Goal: Transaction & Acquisition: Purchase product/service

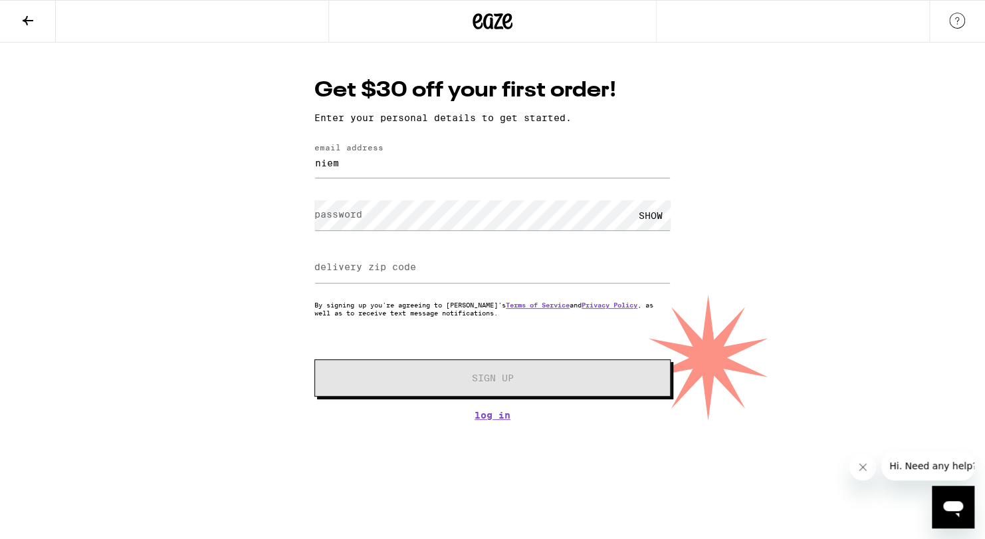
type input "[EMAIL_ADDRESS][DOMAIN_NAME]"
type input "95630"
drag, startPoint x: 372, startPoint y: 275, endPoint x: 197, endPoint y: 277, distance: 174.2
click at [197, 277] on div "Get $30 off your first order! Enter your personal details to get started. email…" at bounding box center [492, 232] width 985 height 378
type input "95662"
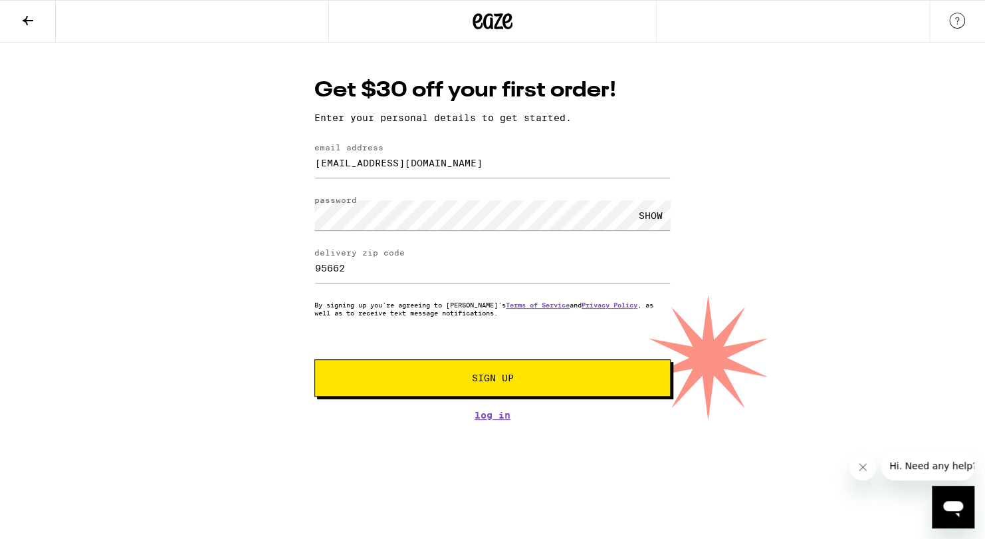
click at [475, 381] on span "Sign Up" at bounding box center [493, 377] width 42 height 9
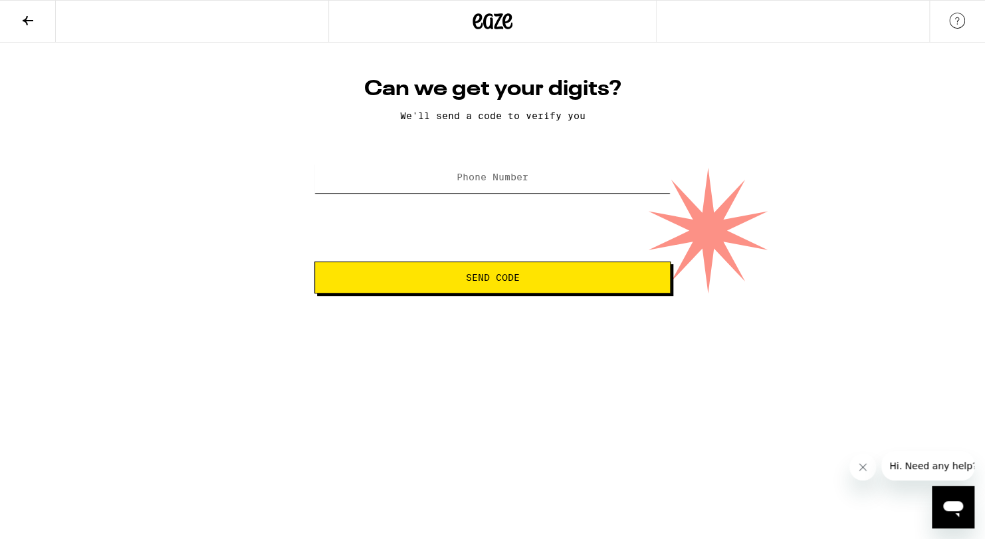
click at [541, 178] on input "Phone Number" at bounding box center [493, 178] width 356 height 30
type input "[PHONE_NUMBER]"
click at [509, 278] on span "Send Code" at bounding box center [493, 277] width 54 height 9
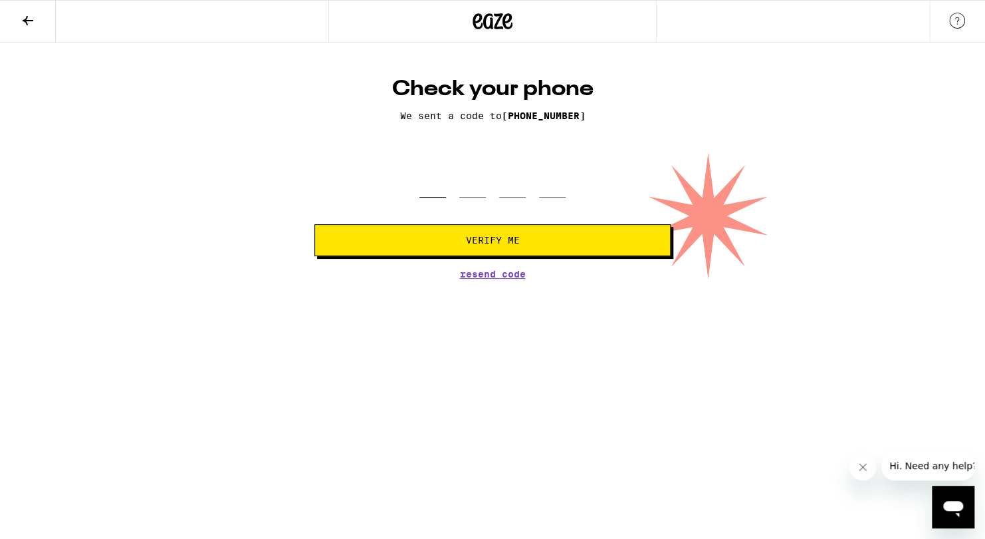
drag, startPoint x: 422, startPoint y: 182, endPoint x: 428, endPoint y: 191, distance: 10.7
click at [424, 186] on input "tel" at bounding box center [433, 177] width 27 height 39
type input "8"
type input "0"
type input "9"
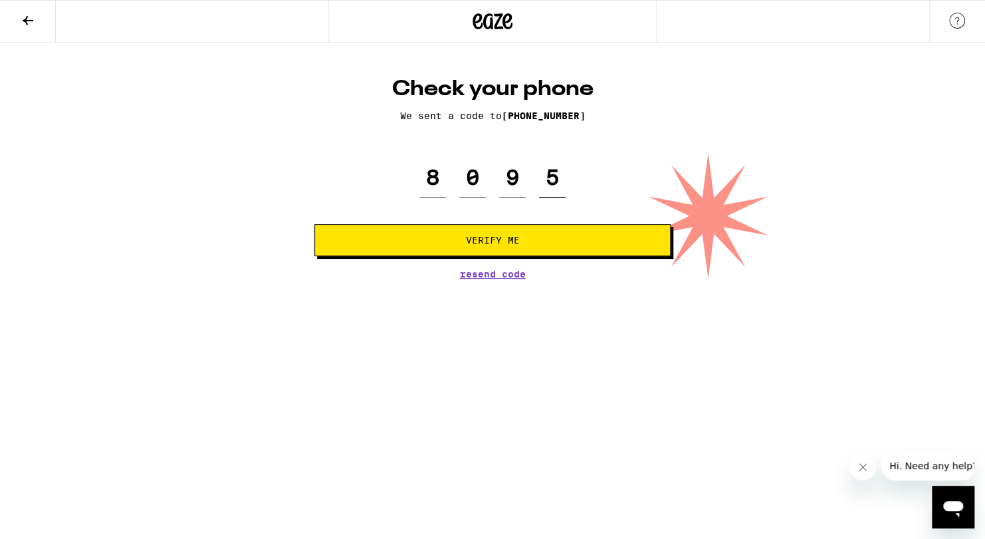
type input "5"
click at [476, 238] on span "Verify Me" at bounding box center [493, 239] width 54 height 9
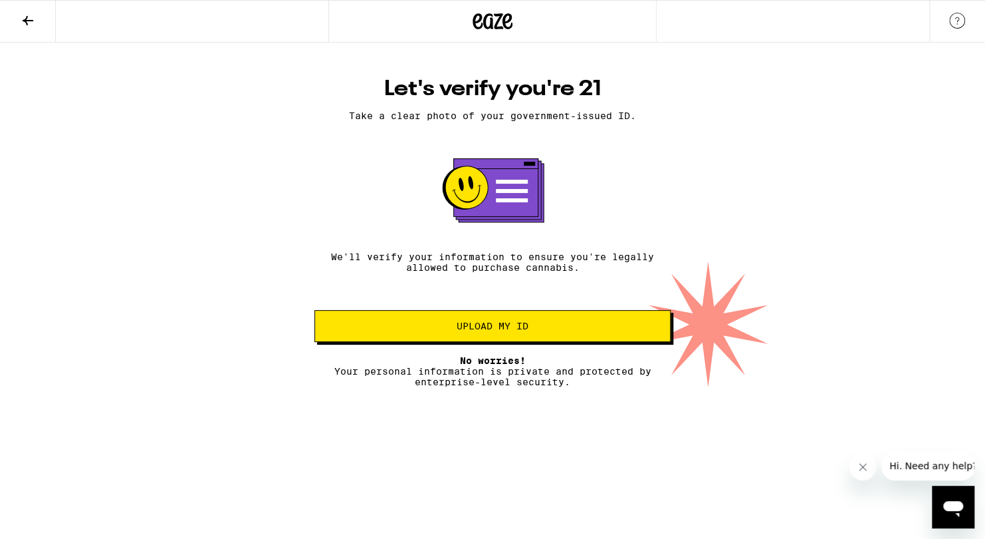
click at [511, 328] on span "Upload my ID" at bounding box center [493, 325] width 72 height 9
click at [512, 330] on span "Upload my ID" at bounding box center [493, 325] width 72 height 9
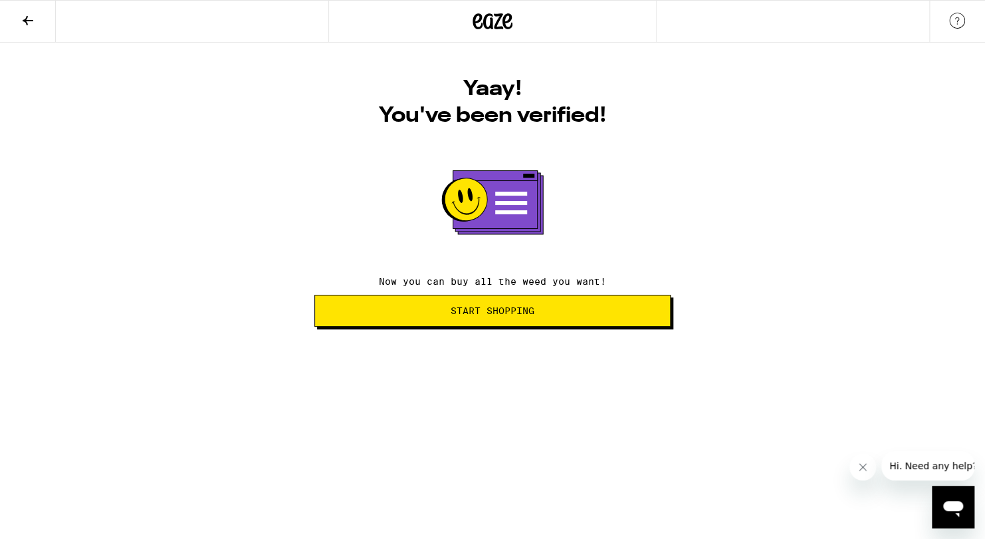
drag, startPoint x: 495, startPoint y: 310, endPoint x: 500, endPoint y: 325, distance: 16.2
click at [498, 318] on button "Start Shopping" at bounding box center [493, 311] width 356 height 32
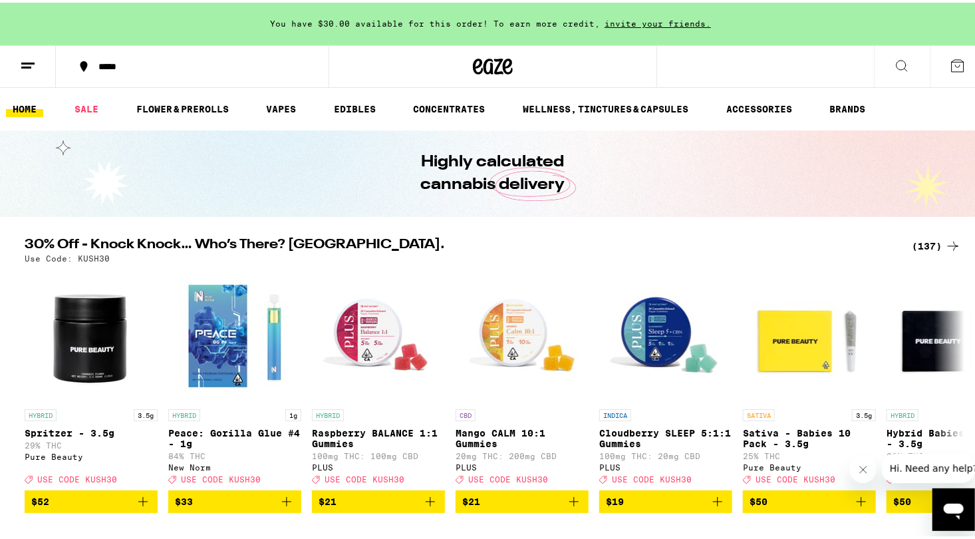
click at [894, 62] on icon at bounding box center [902, 63] width 16 height 16
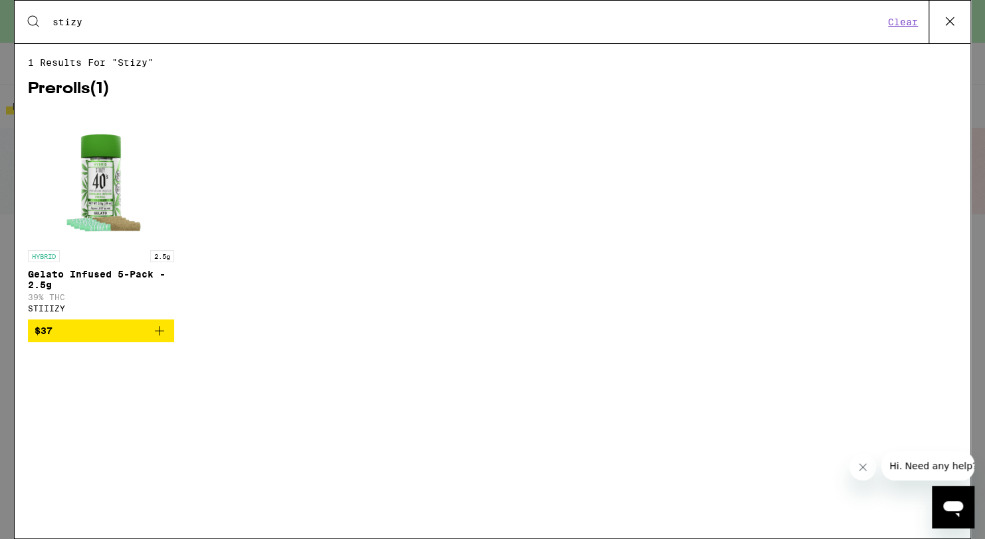
type input "stizy"
click at [955, 16] on icon at bounding box center [950, 21] width 20 height 20
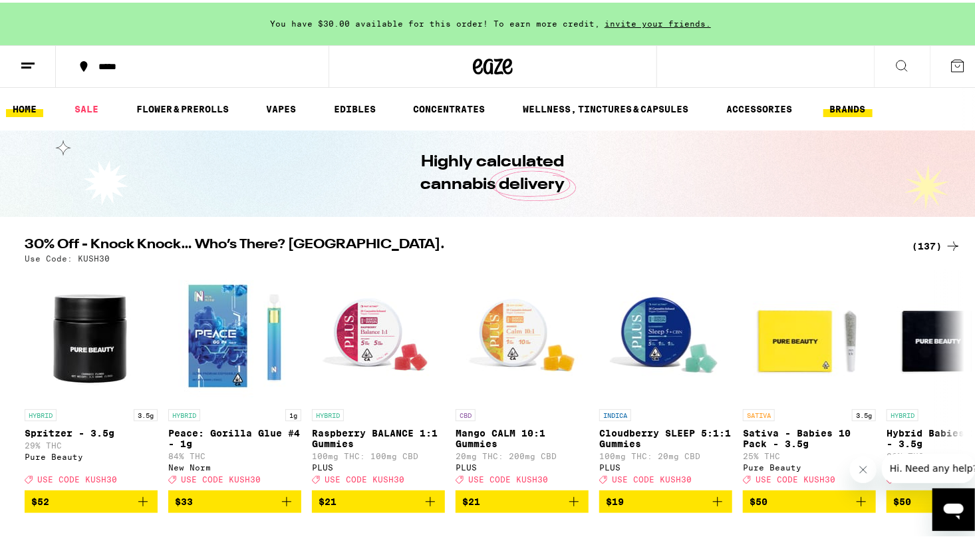
click at [839, 107] on link "BRANDS" at bounding box center [847, 106] width 49 height 16
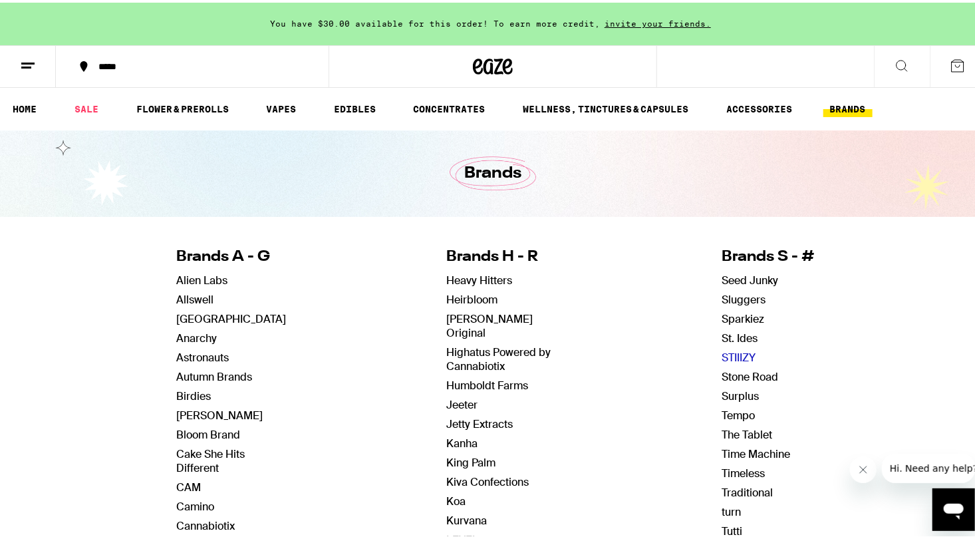
click at [730, 352] on link "STIIIZY" at bounding box center [738, 355] width 34 height 14
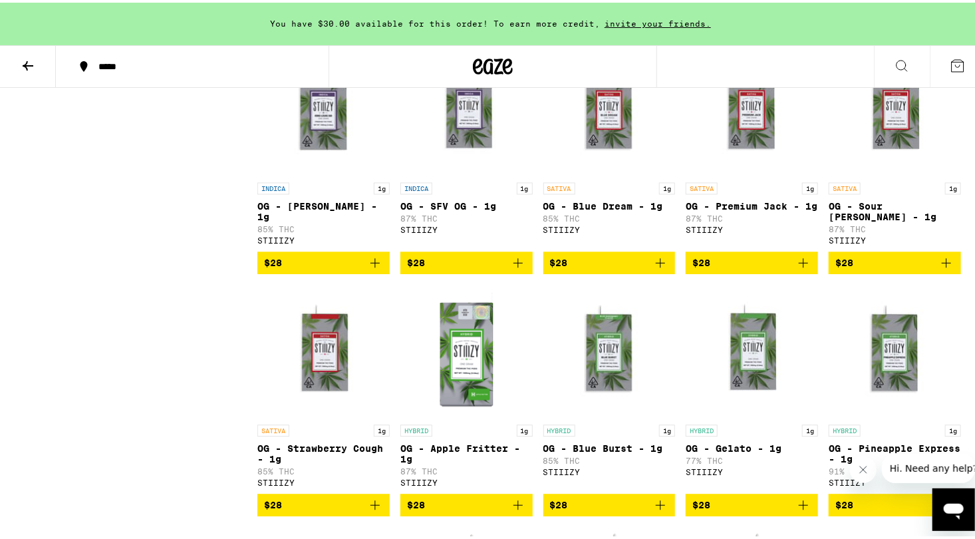
scroll to position [1795, 0]
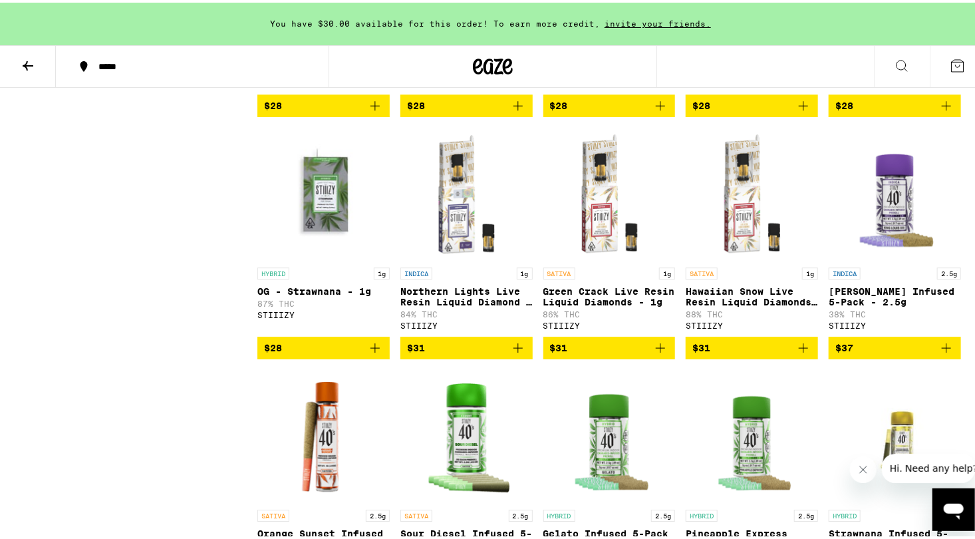
click at [374, 353] on icon "Add to bag" at bounding box center [375, 345] width 16 height 16
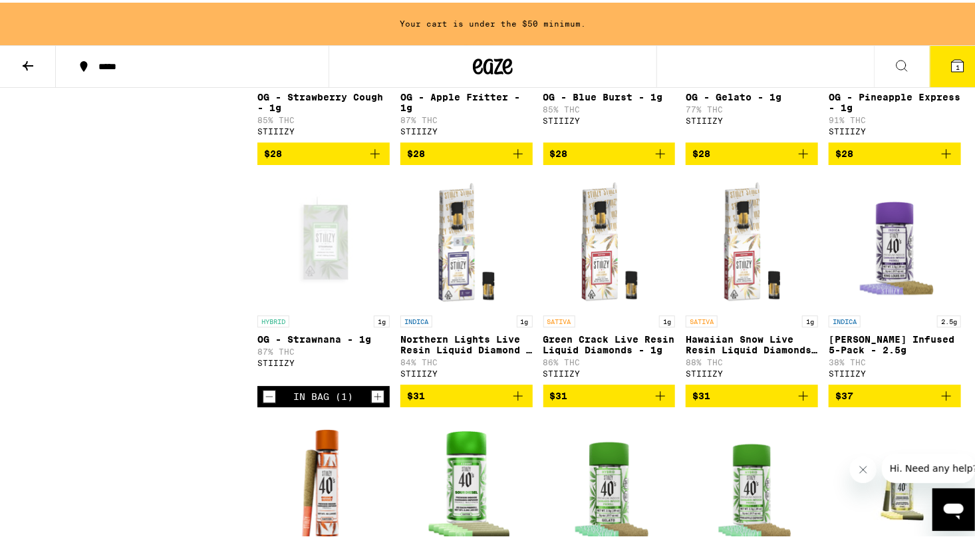
scroll to position [1662, 0]
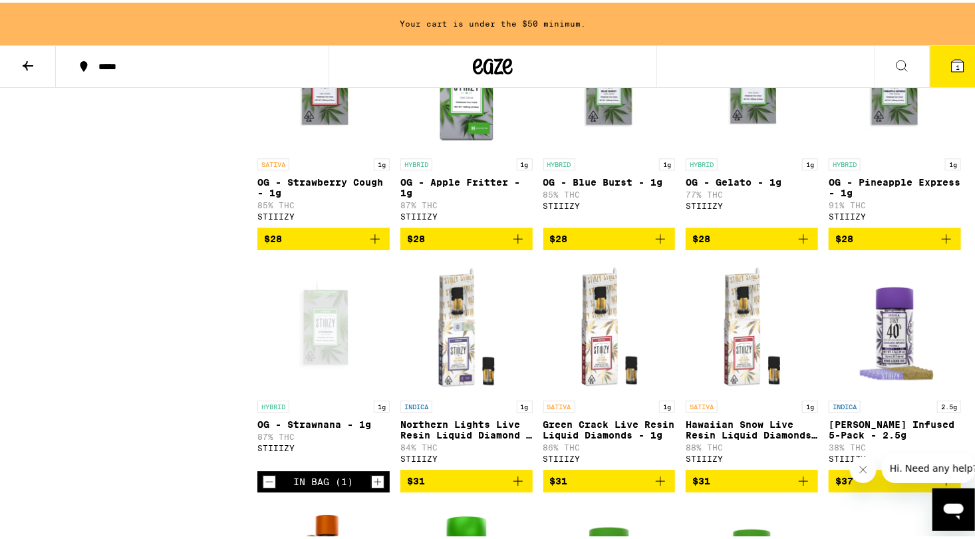
click at [940, 244] on icon "Add to bag" at bounding box center [946, 236] width 16 height 16
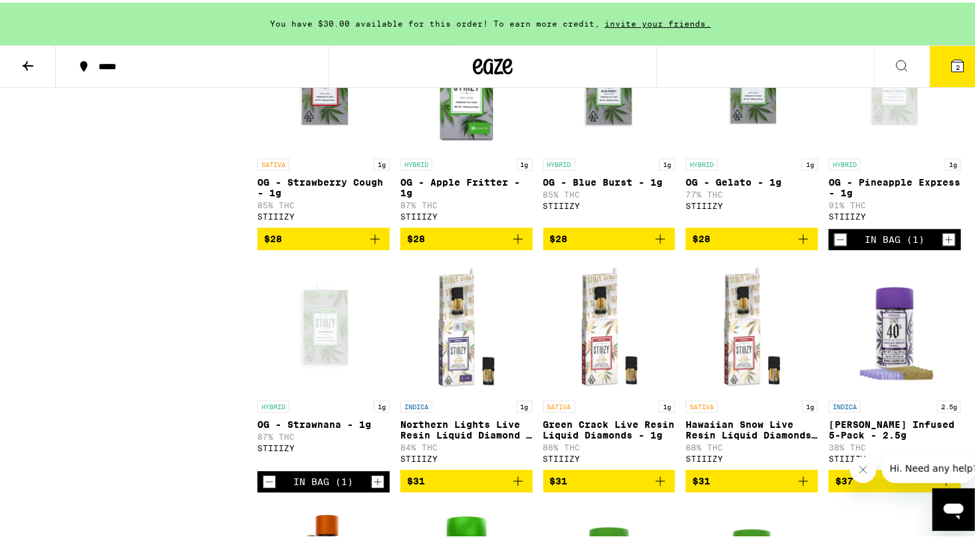
click at [834, 245] on icon "Decrement" at bounding box center [840, 237] width 12 height 16
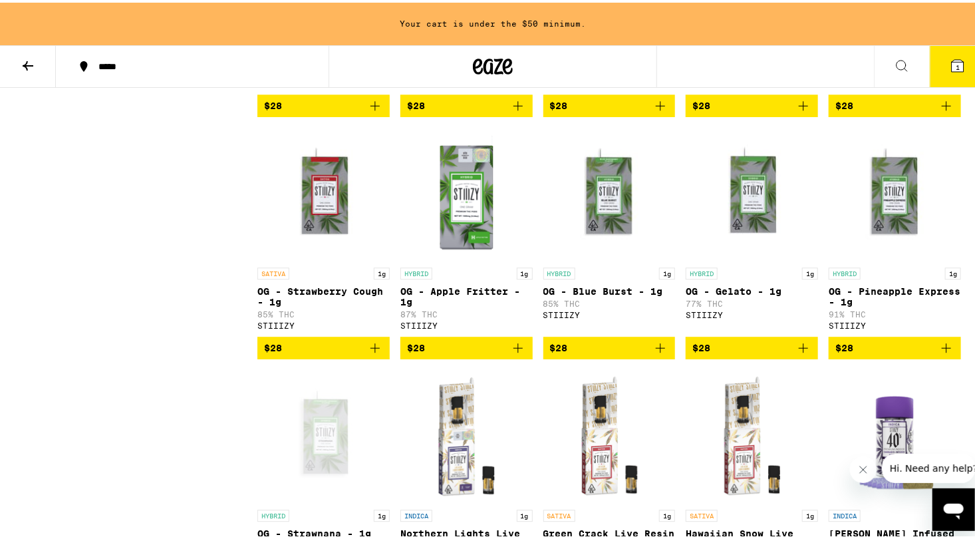
scroll to position [1596, 0]
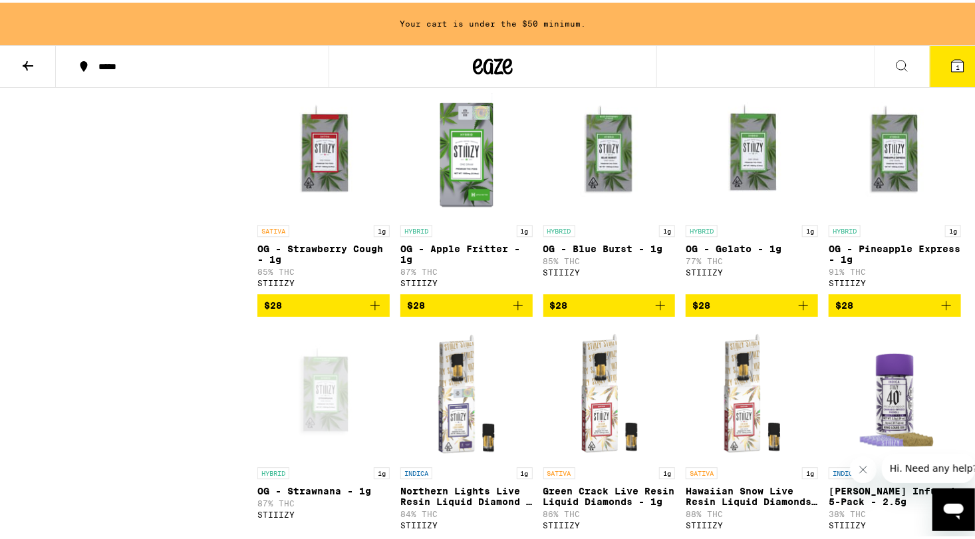
click at [802, 311] on icon "Add to bag" at bounding box center [803, 303] width 16 height 16
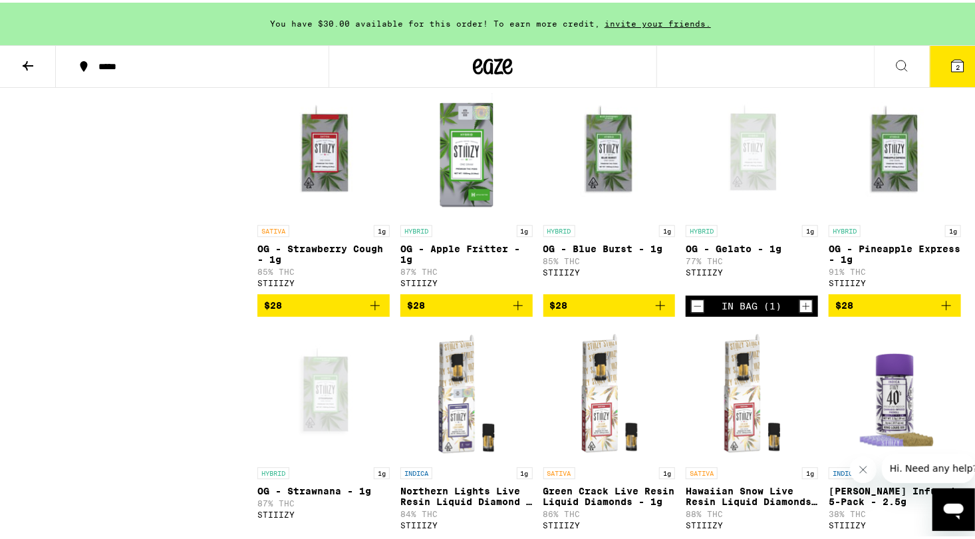
click at [952, 64] on icon at bounding box center [958, 63] width 12 height 12
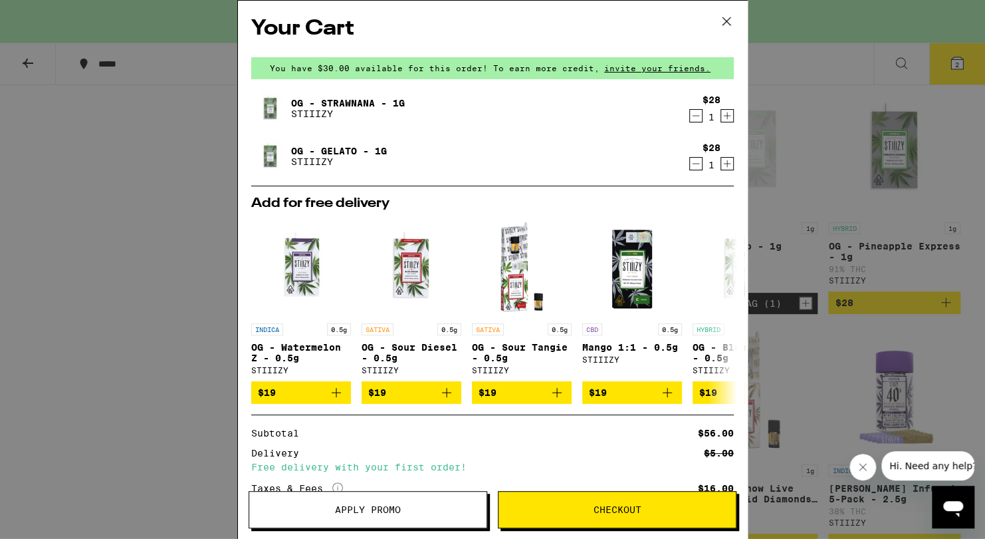
click at [726, 19] on icon at bounding box center [727, 21] width 20 height 20
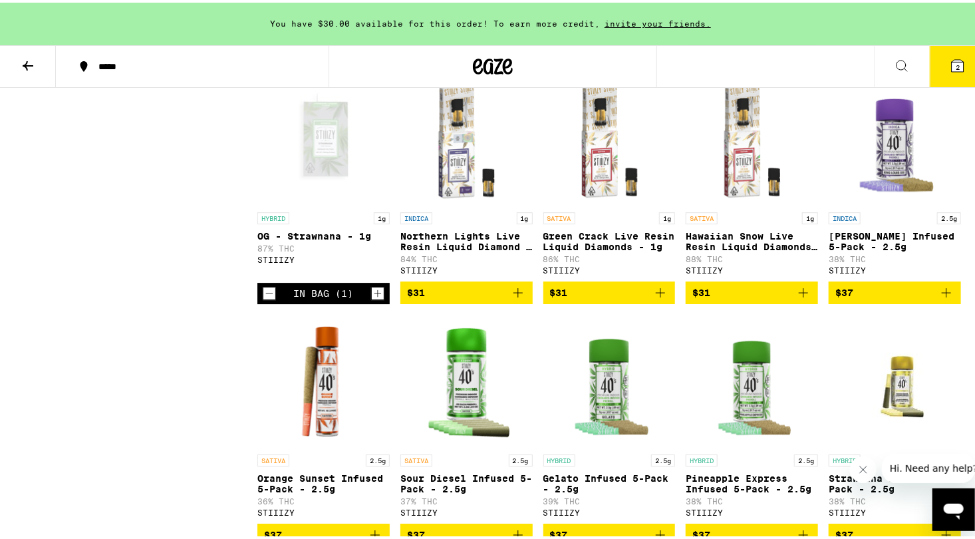
scroll to position [1995, 0]
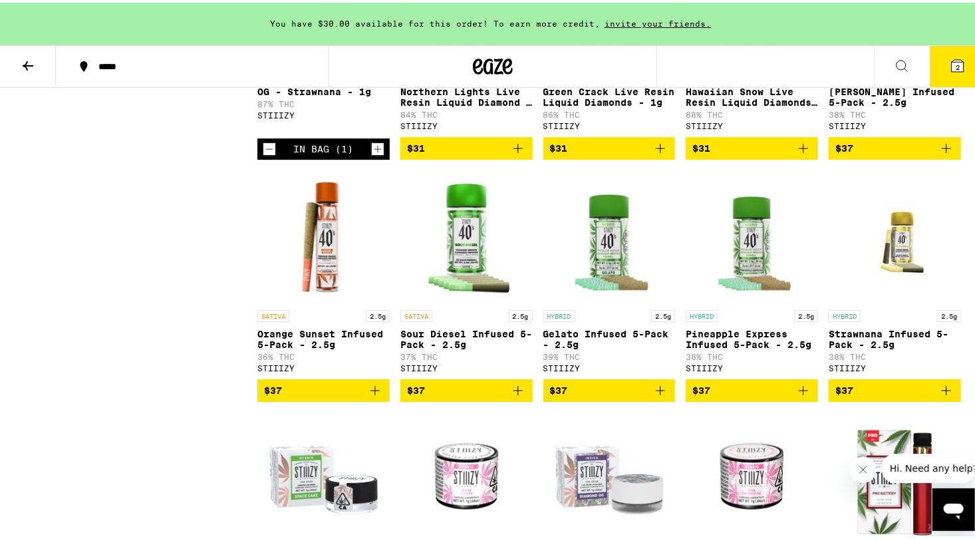
click at [943, 154] on icon "Add to bag" at bounding box center [946, 146] width 16 height 16
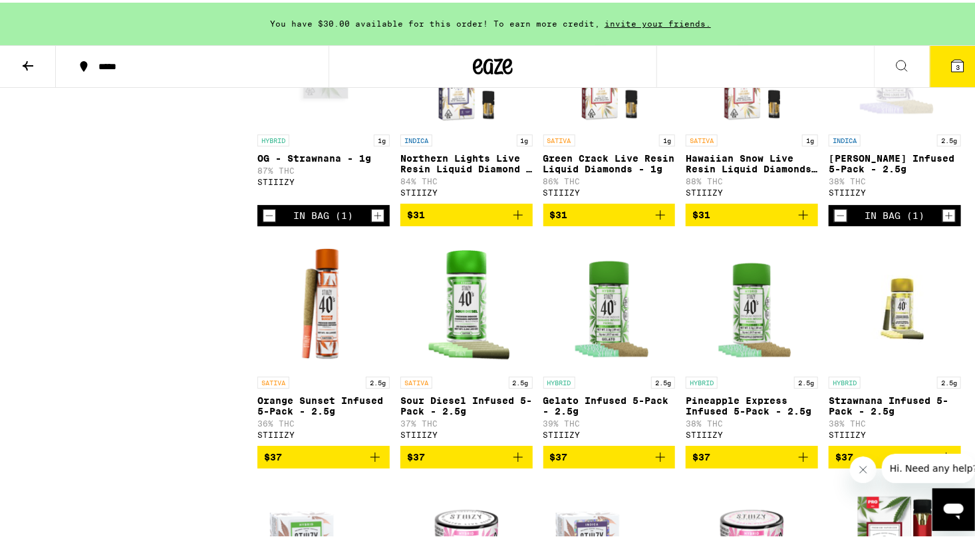
click at [837, 213] on icon "Decrement" at bounding box center [840, 213] width 7 height 0
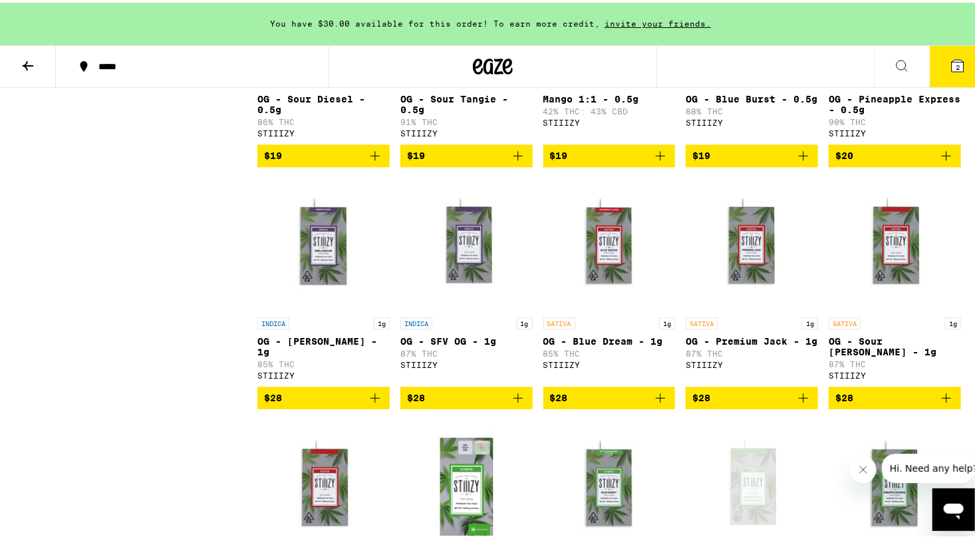
scroll to position [1263, 0]
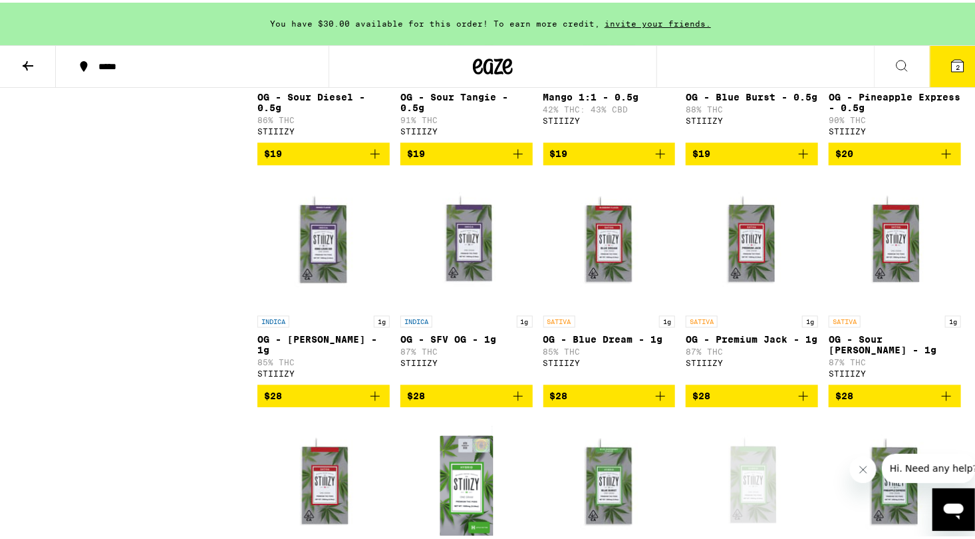
click at [372, 401] on icon "Add to bag" at bounding box center [375, 393] width 16 height 16
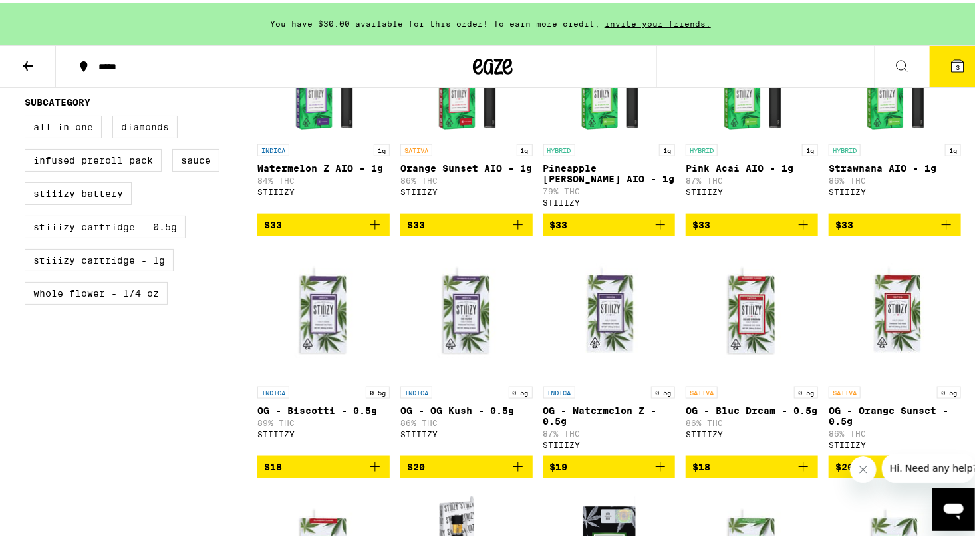
scroll to position [731, 0]
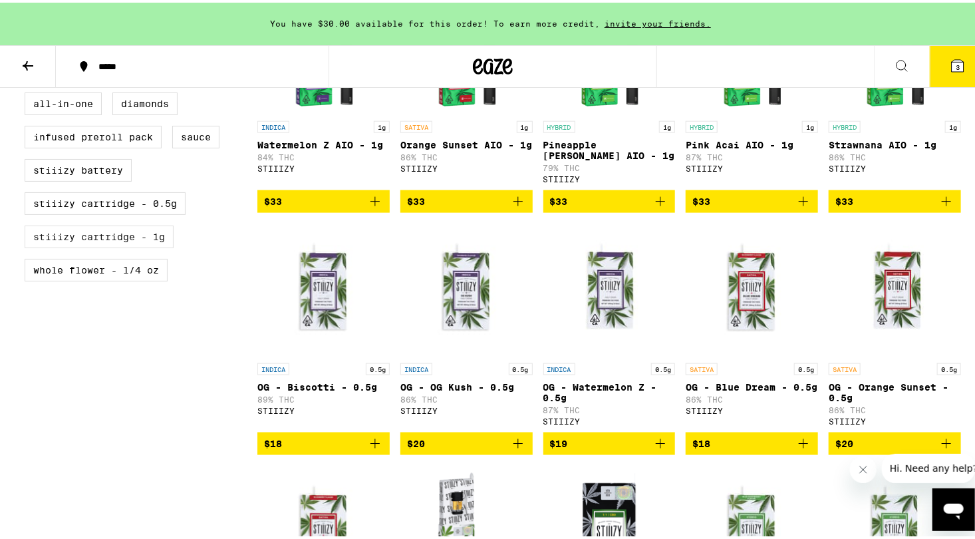
click at [127, 245] on label "STIIIZY Cartridge - 1g" at bounding box center [99, 234] width 149 height 23
click at [28, 92] on input "STIIIZY Cartridge - 1g" at bounding box center [27, 92] width 1 height 1
checkbox input "true"
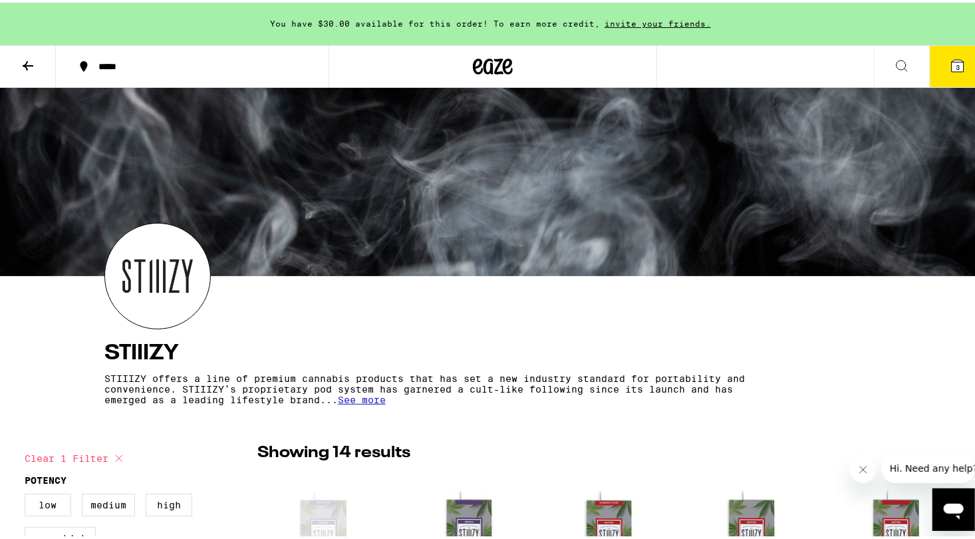
click at [952, 66] on icon at bounding box center [958, 63] width 12 height 12
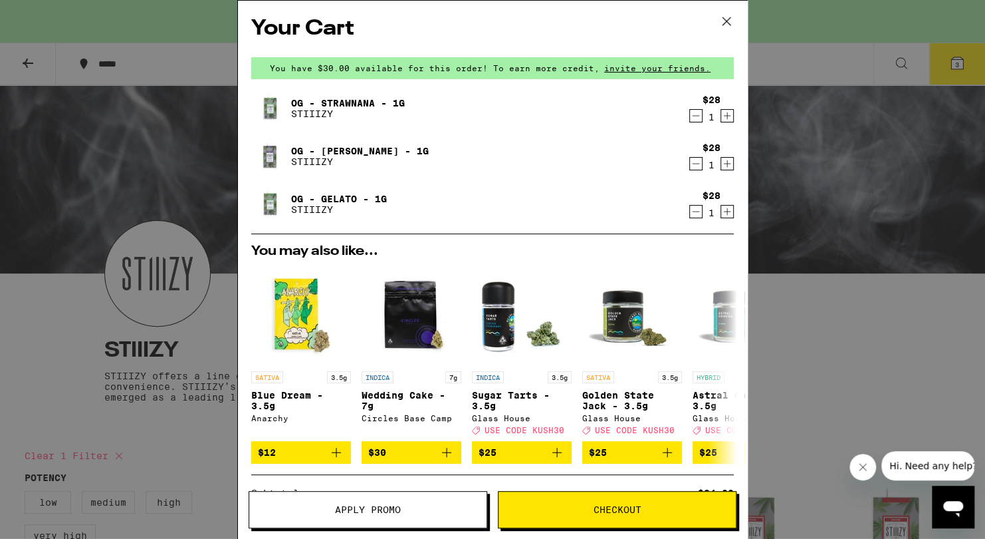
click at [722, 22] on icon at bounding box center [727, 21] width 20 height 20
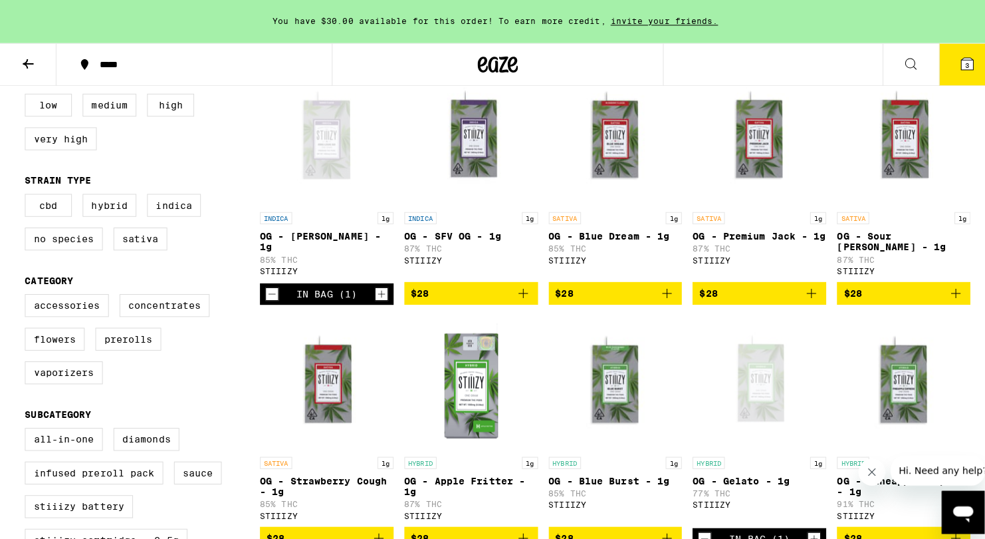
scroll to position [399, 0]
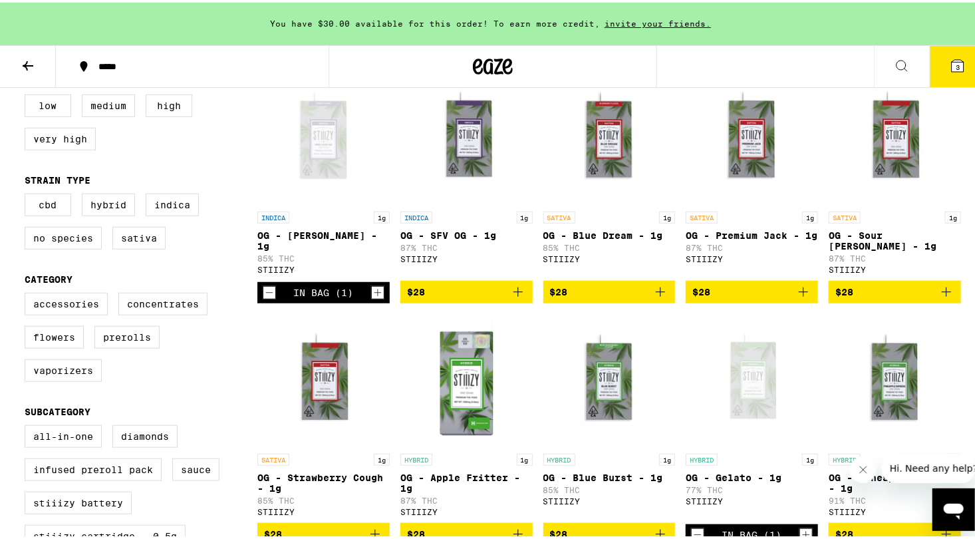
click at [510, 293] on icon "Add to bag" at bounding box center [518, 289] width 16 height 16
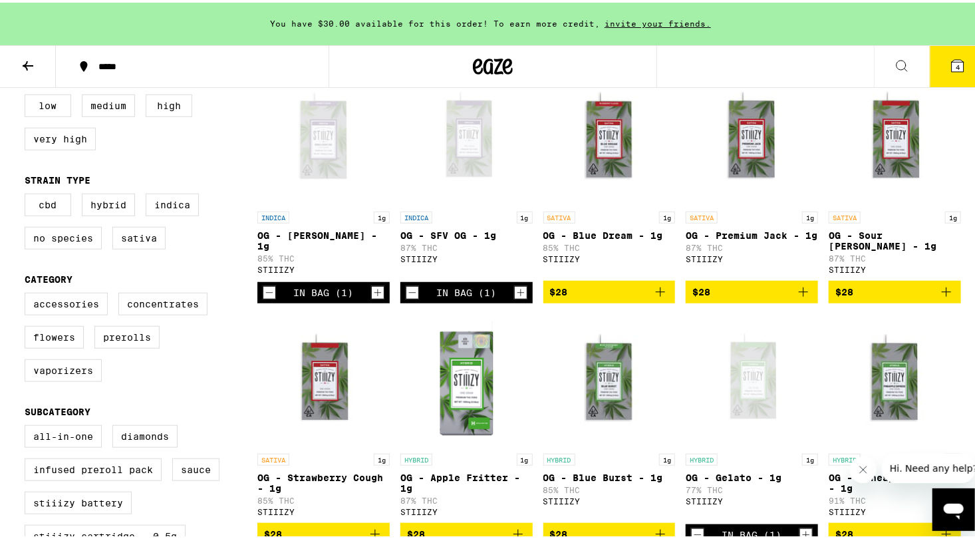
click at [950, 58] on icon at bounding box center [958, 63] width 16 height 16
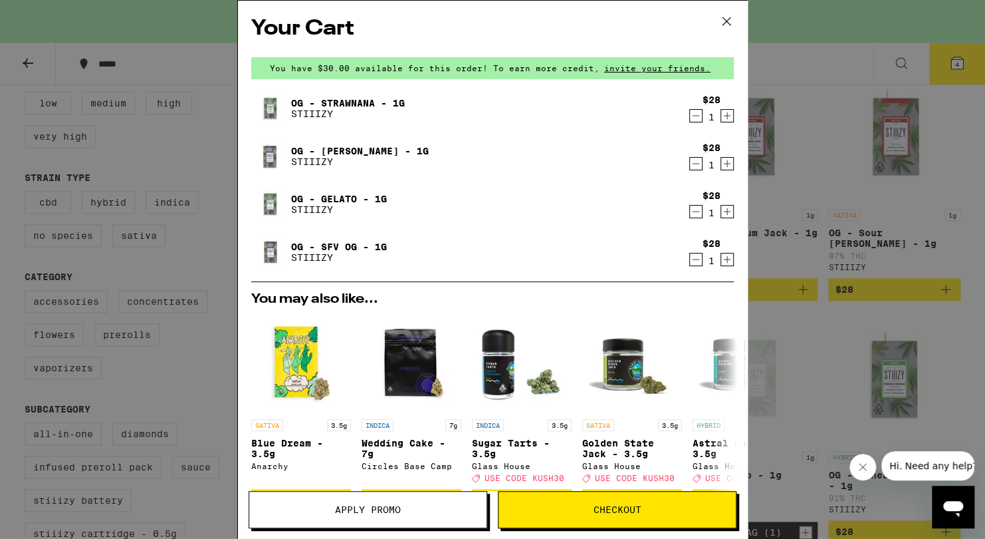
click at [365, 505] on span "Apply Promo" at bounding box center [368, 509] width 66 height 9
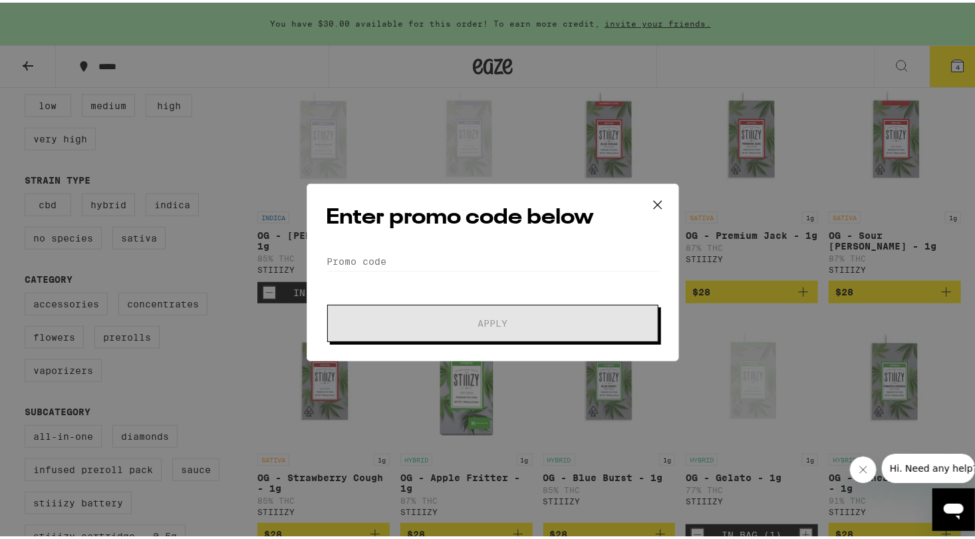
click at [658, 207] on icon at bounding box center [658, 202] width 20 height 20
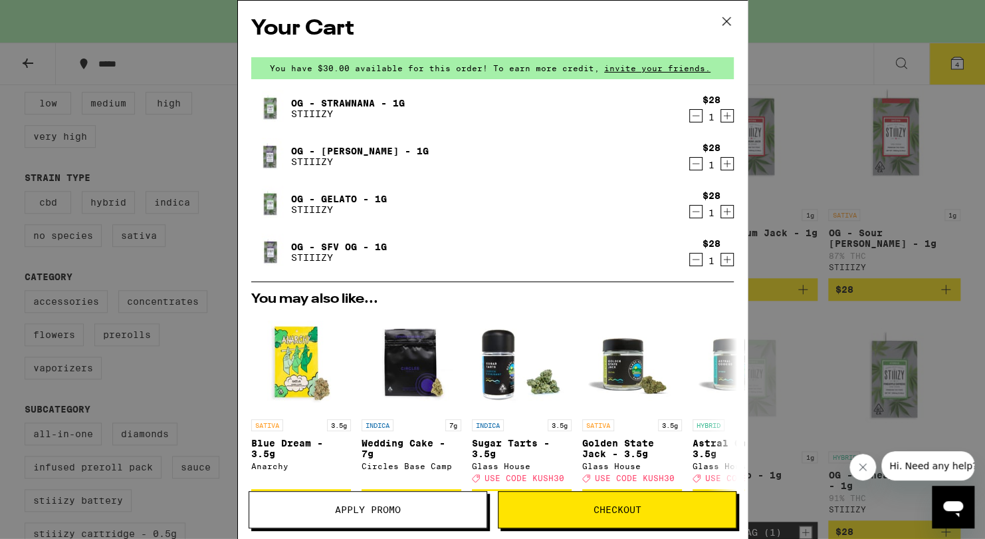
click at [622, 510] on span "Checkout" at bounding box center [618, 509] width 48 height 9
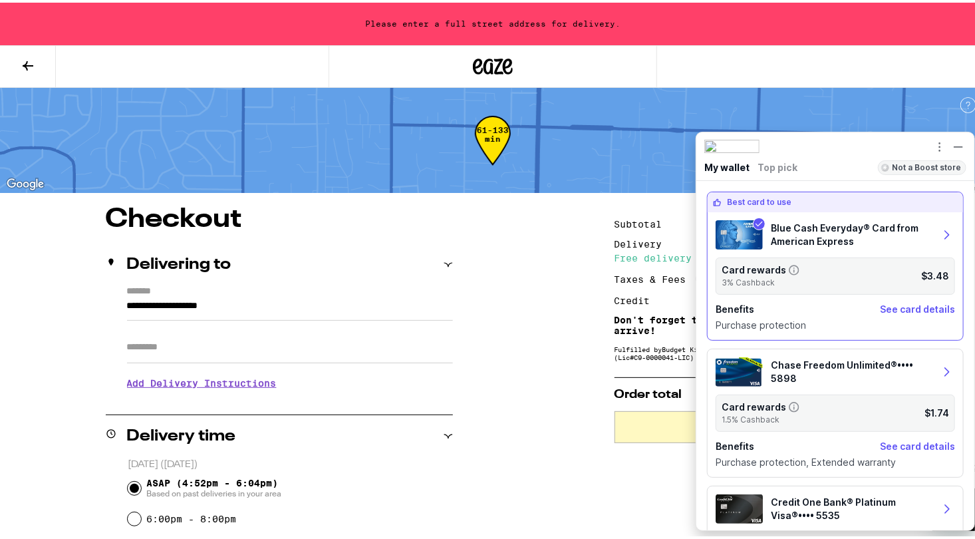
click at [127, 307] on input "**********" at bounding box center [290, 306] width 326 height 23
drag, startPoint x: 291, startPoint y: 310, endPoint x: 146, endPoint y: 309, distance: 144.3
click at [146, 309] on input "**********" at bounding box center [290, 306] width 326 height 23
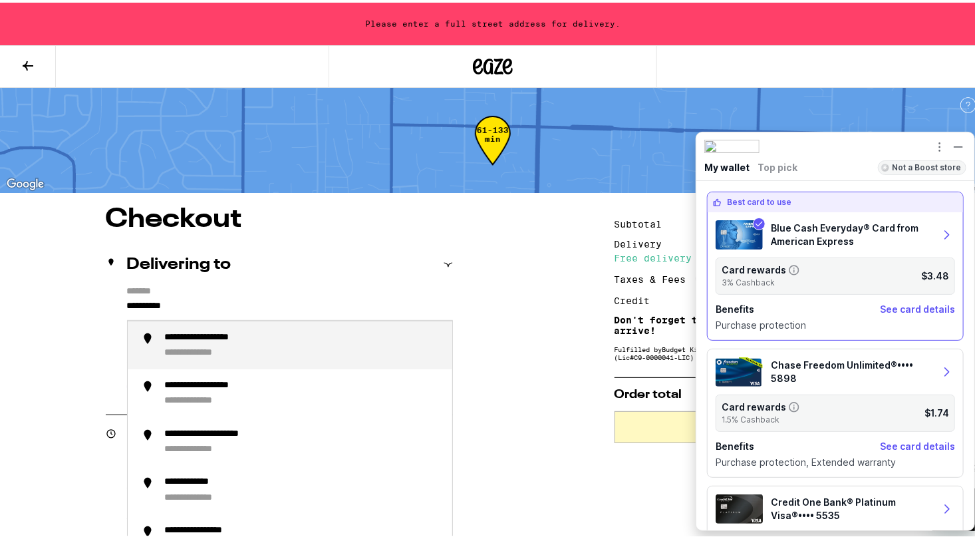
click at [165, 346] on div "**********" at bounding box center [207, 350] width 84 height 12
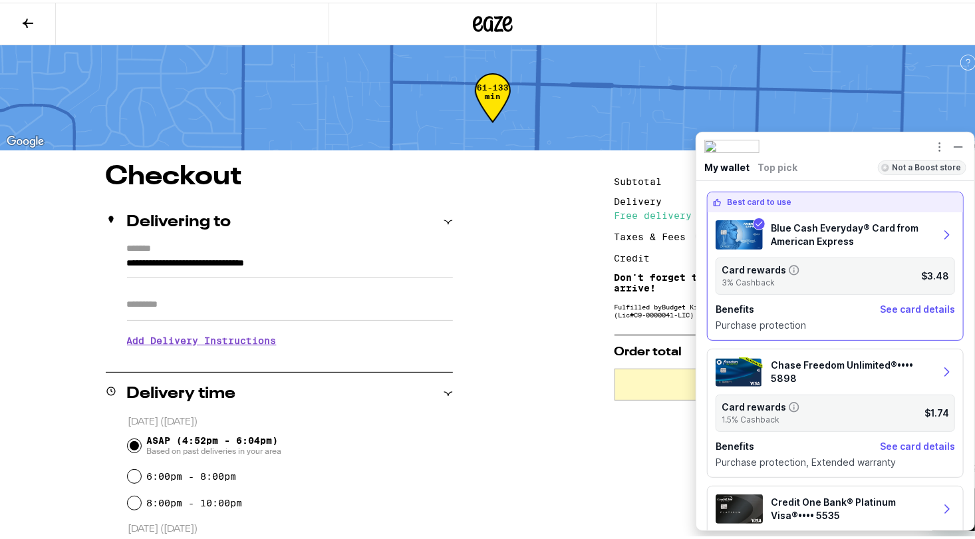
type input "**********"
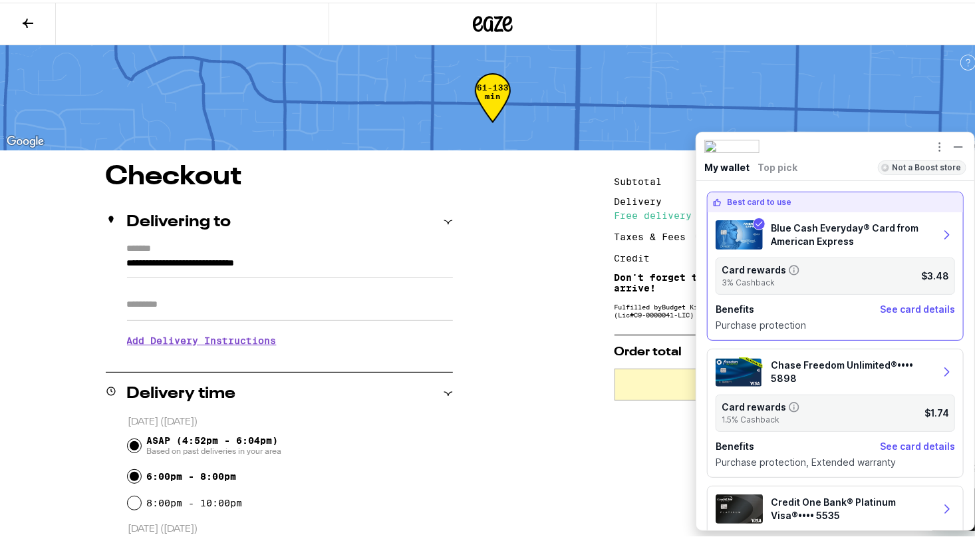
click at [128, 474] on input "6:00pm - 8:00pm" at bounding box center [134, 473] width 13 height 13
radio input "true"
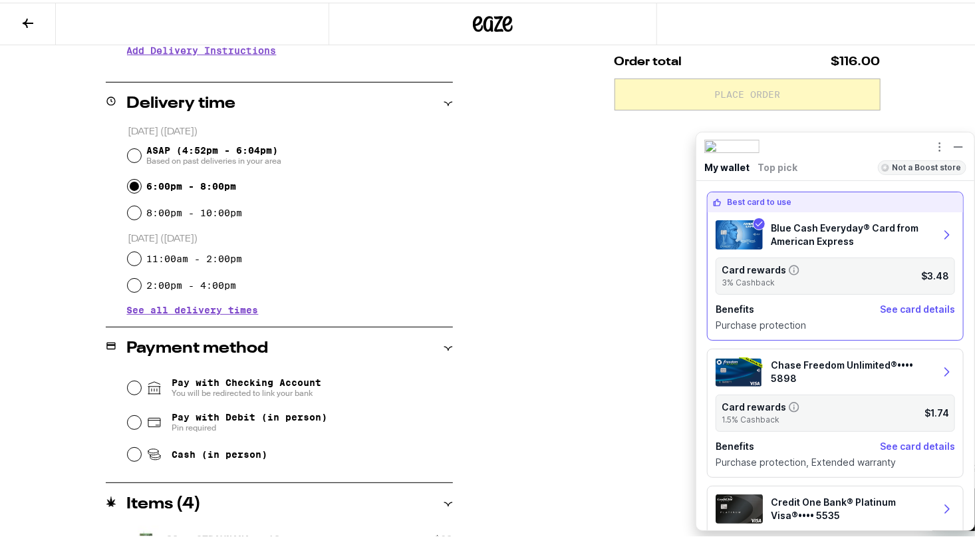
scroll to position [399, 0]
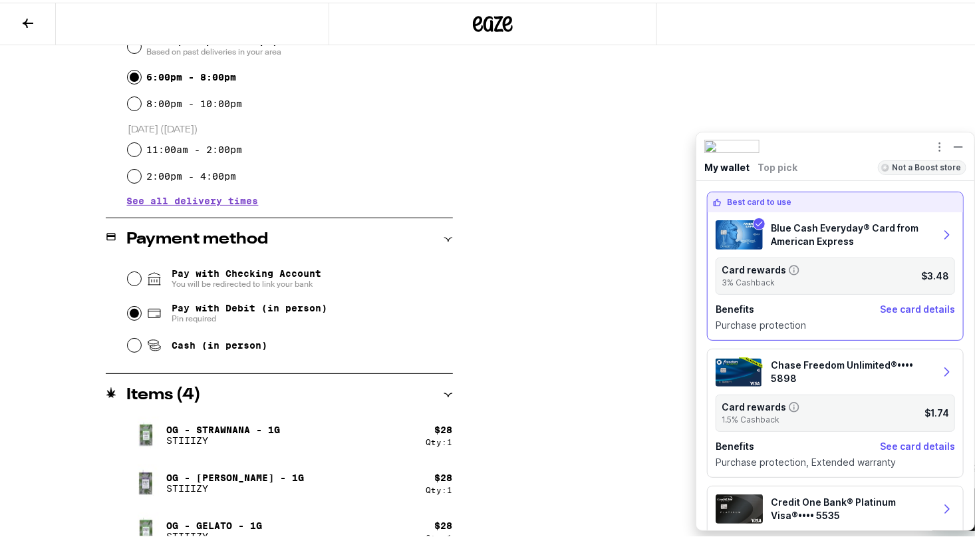
click at [131, 310] on input "Pay with Debit (in person) Pin required" at bounding box center [134, 310] width 13 height 13
radio input "true"
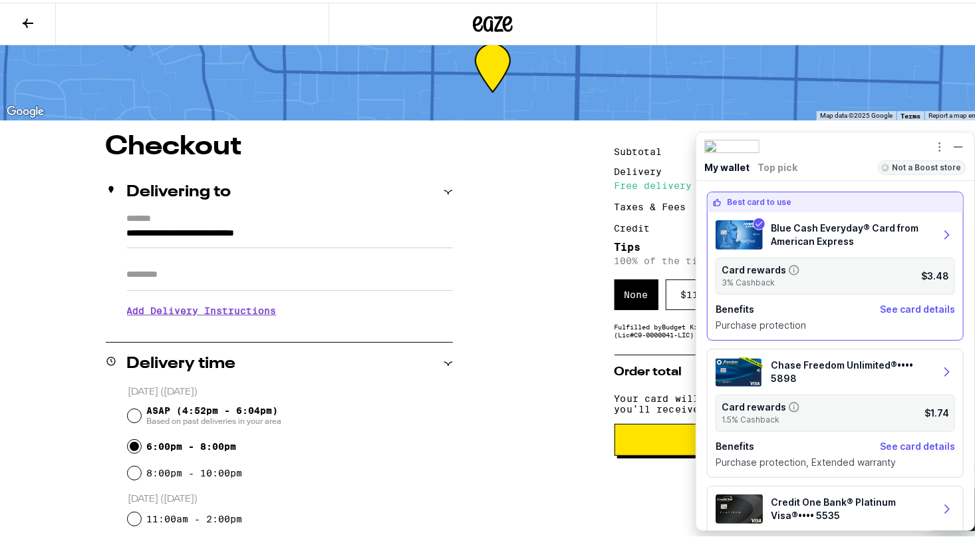
scroll to position [0, 0]
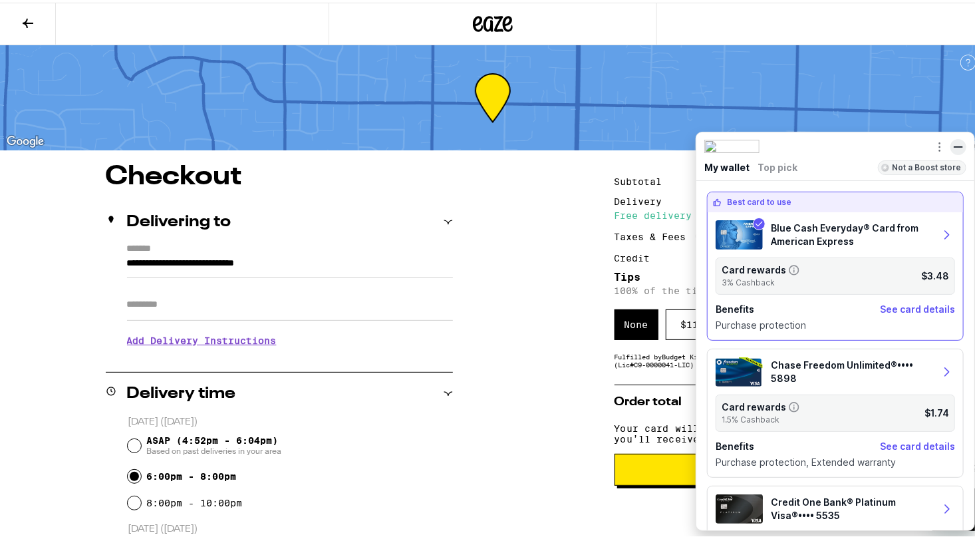
click at [954, 147] on icon at bounding box center [958, 144] width 9 height 9
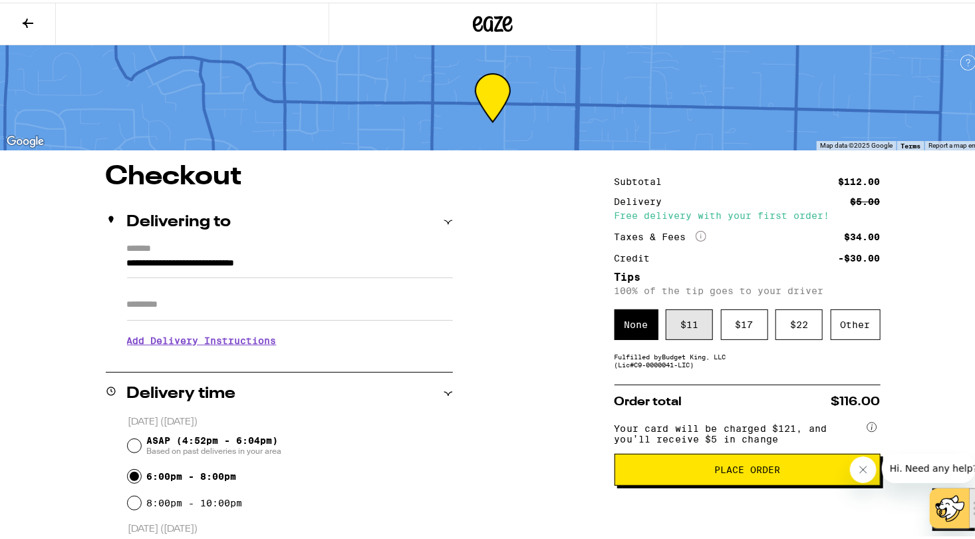
click at [678, 324] on div "$ 11" at bounding box center [689, 322] width 47 height 31
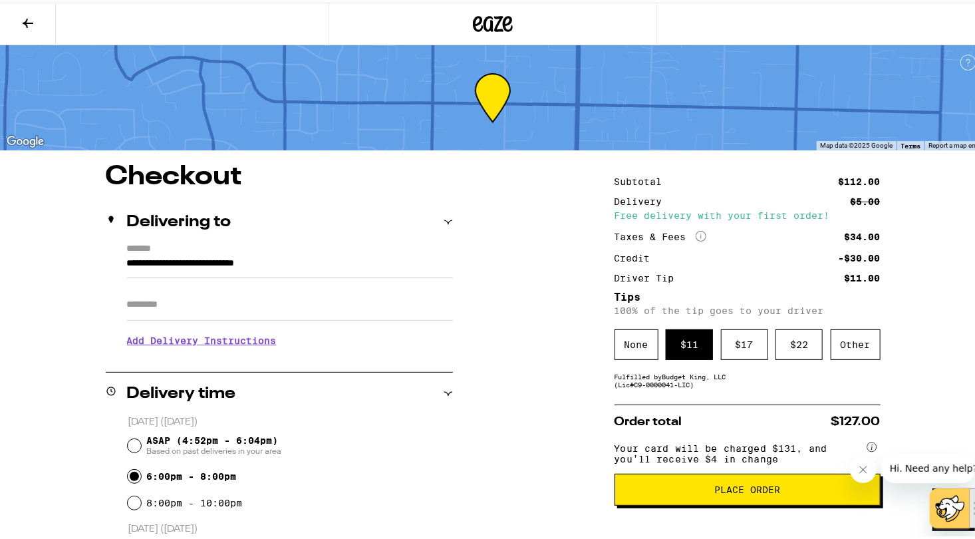
click at [735, 489] on span "Place Order" at bounding box center [747, 486] width 66 height 9
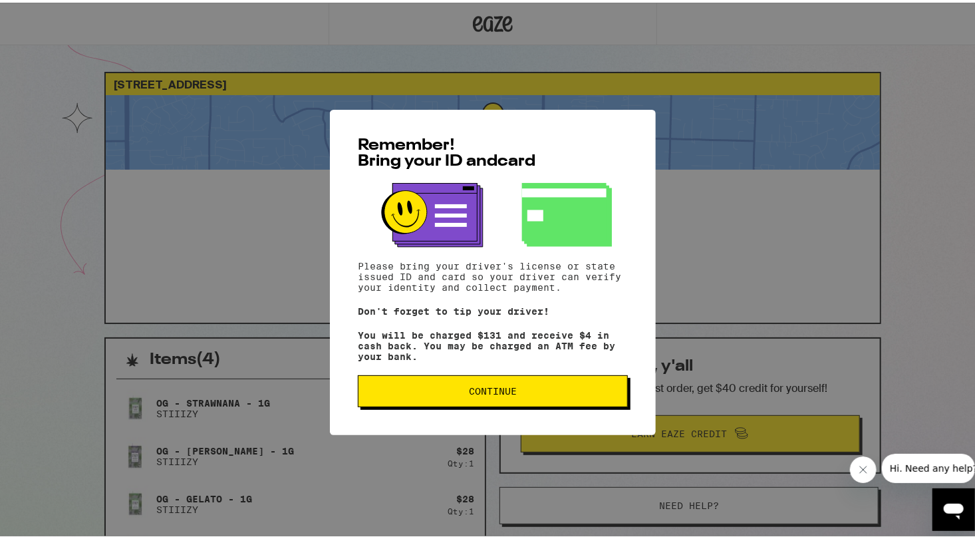
click at [471, 392] on span "Continue" at bounding box center [493, 388] width 48 height 9
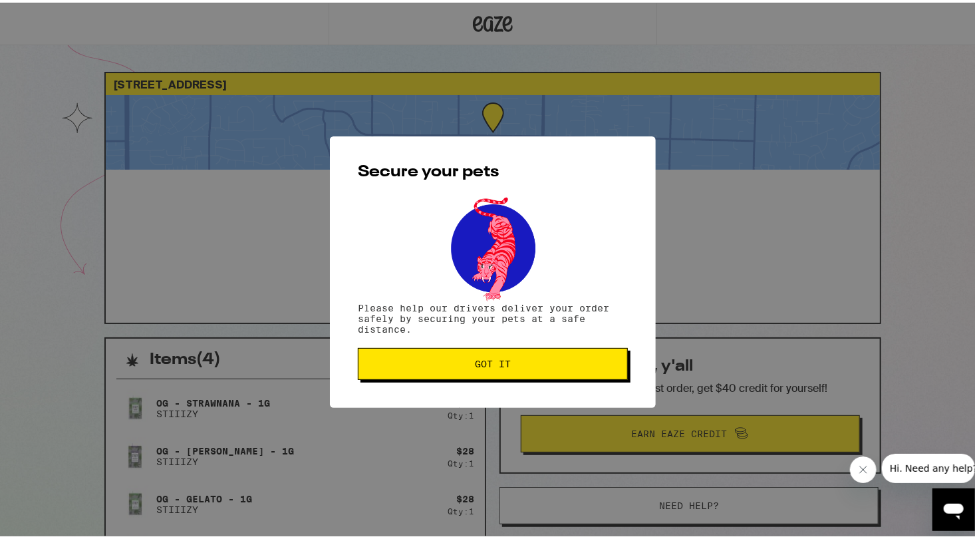
click at [510, 365] on span "Got it" at bounding box center [492, 360] width 247 height 9
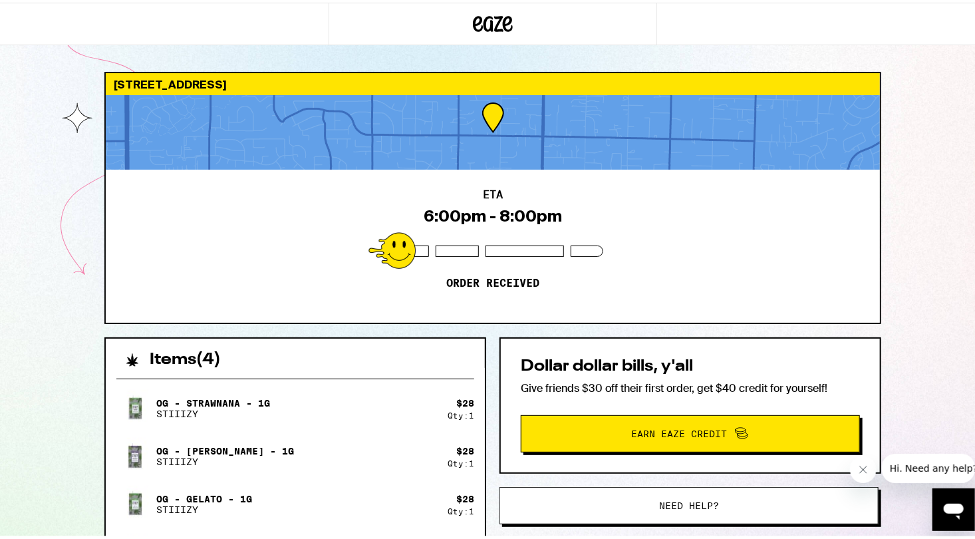
click at [838, 158] on div at bounding box center [493, 129] width 774 height 74
